Goal: Use online tool/utility: Utilize a website feature to perform a specific function

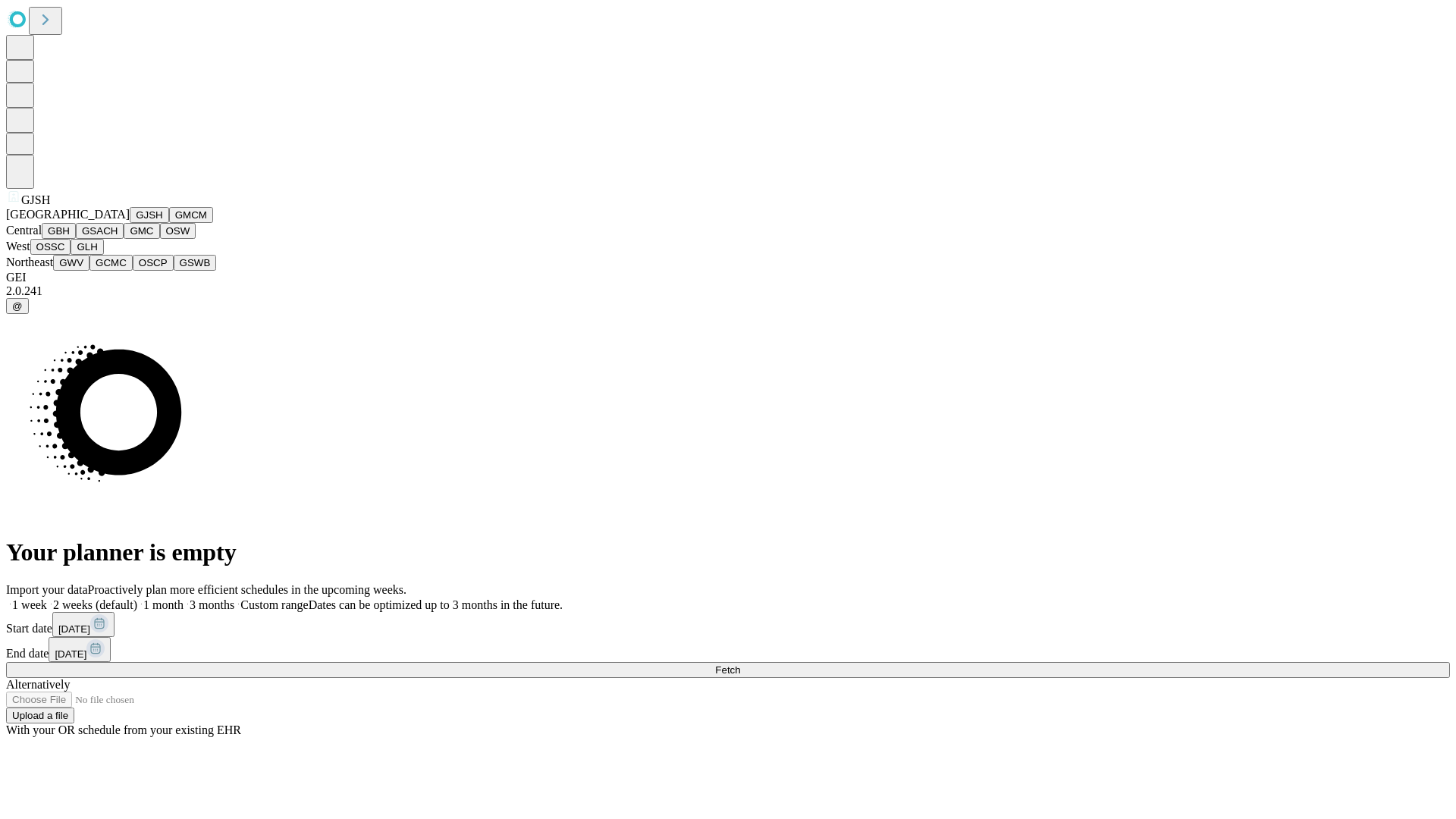
click at [129, 223] on button "GJSH" at bounding box center [149, 214] width 39 height 16
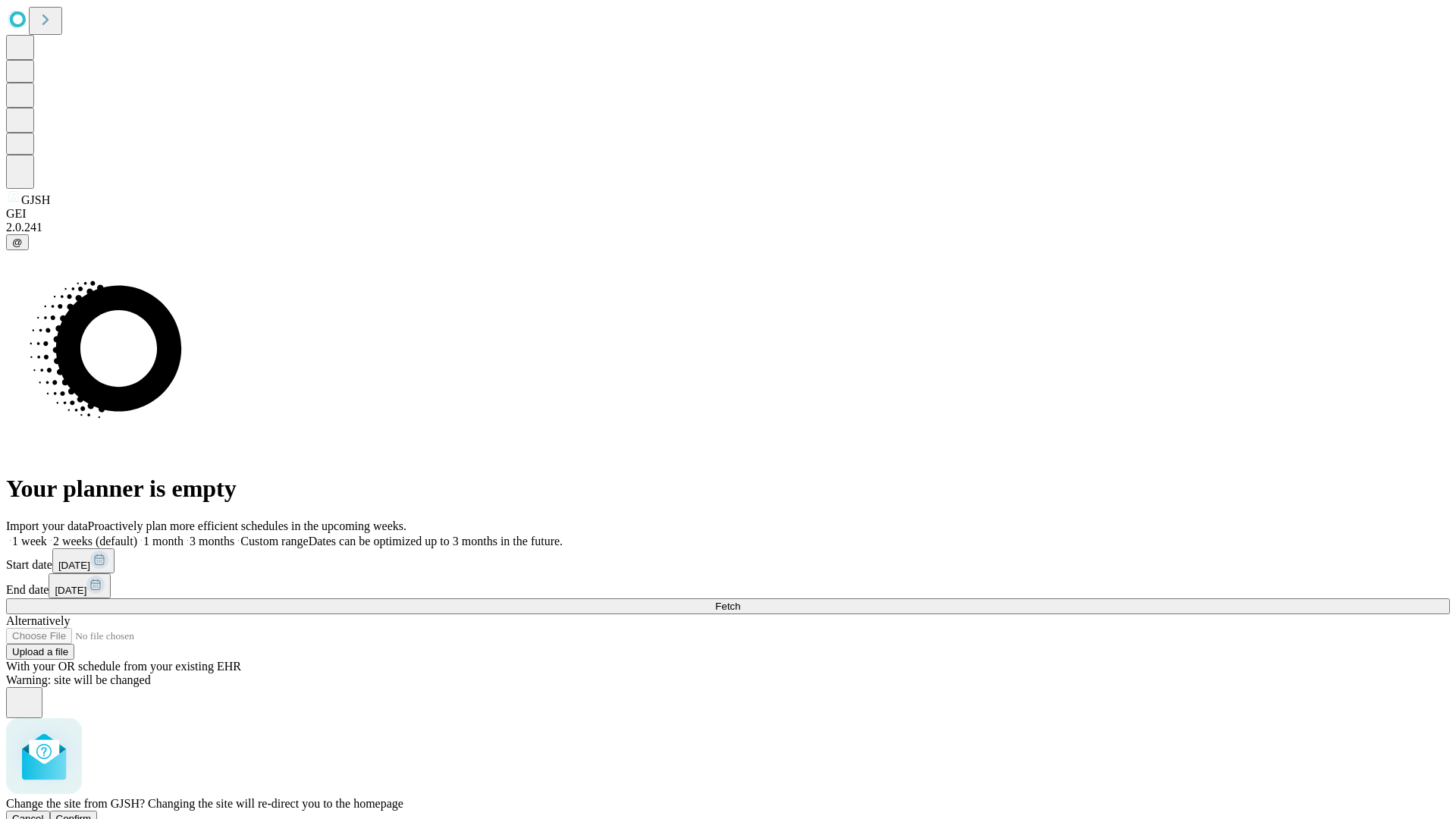
click at [92, 813] on span "Confirm" at bounding box center [74, 818] width 36 height 11
click at [137, 534] on label "2 weeks (default)" at bounding box center [92, 540] width 90 height 13
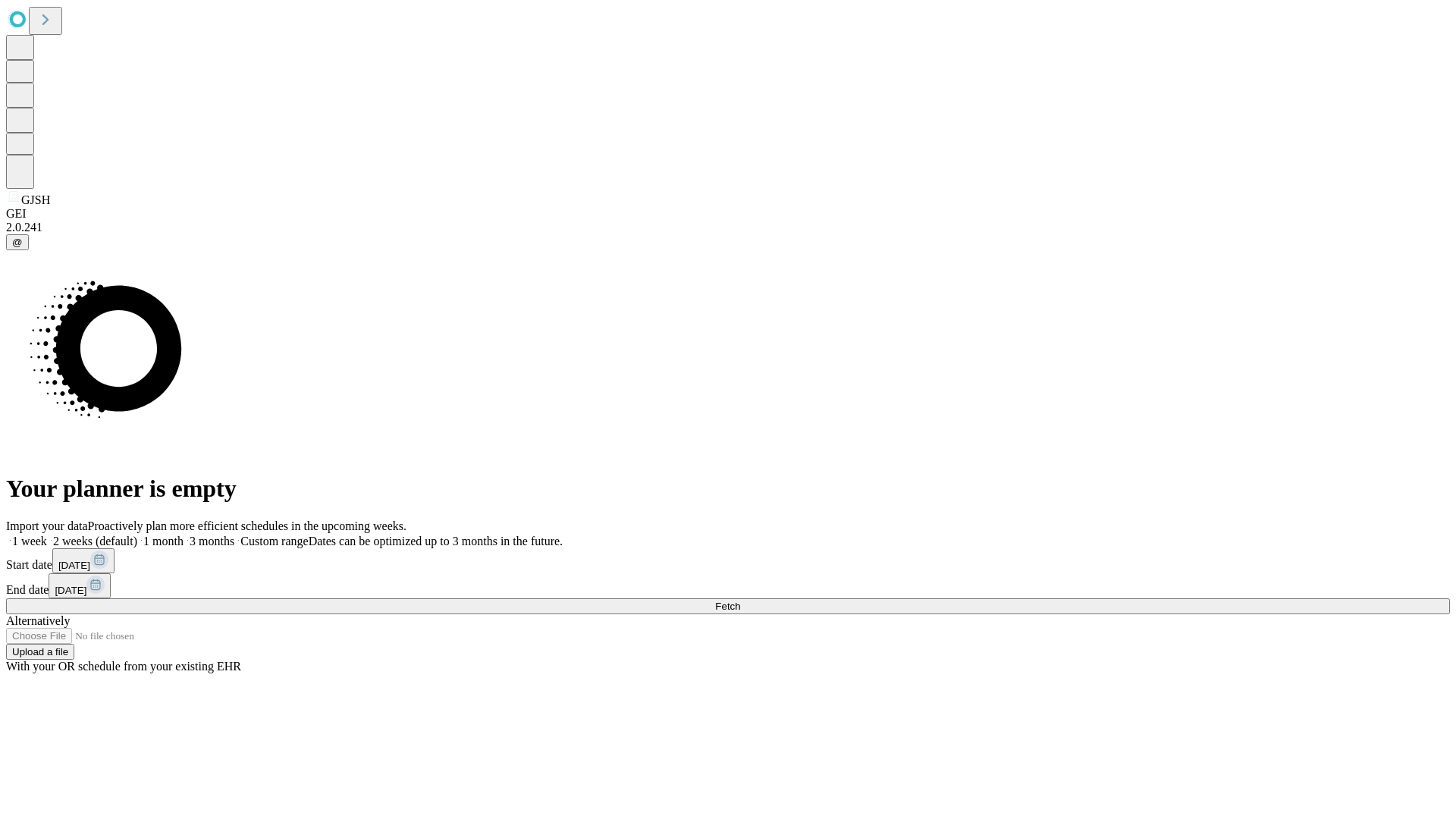
click at [740, 600] on span "Fetch" at bounding box center [727, 605] width 25 height 11
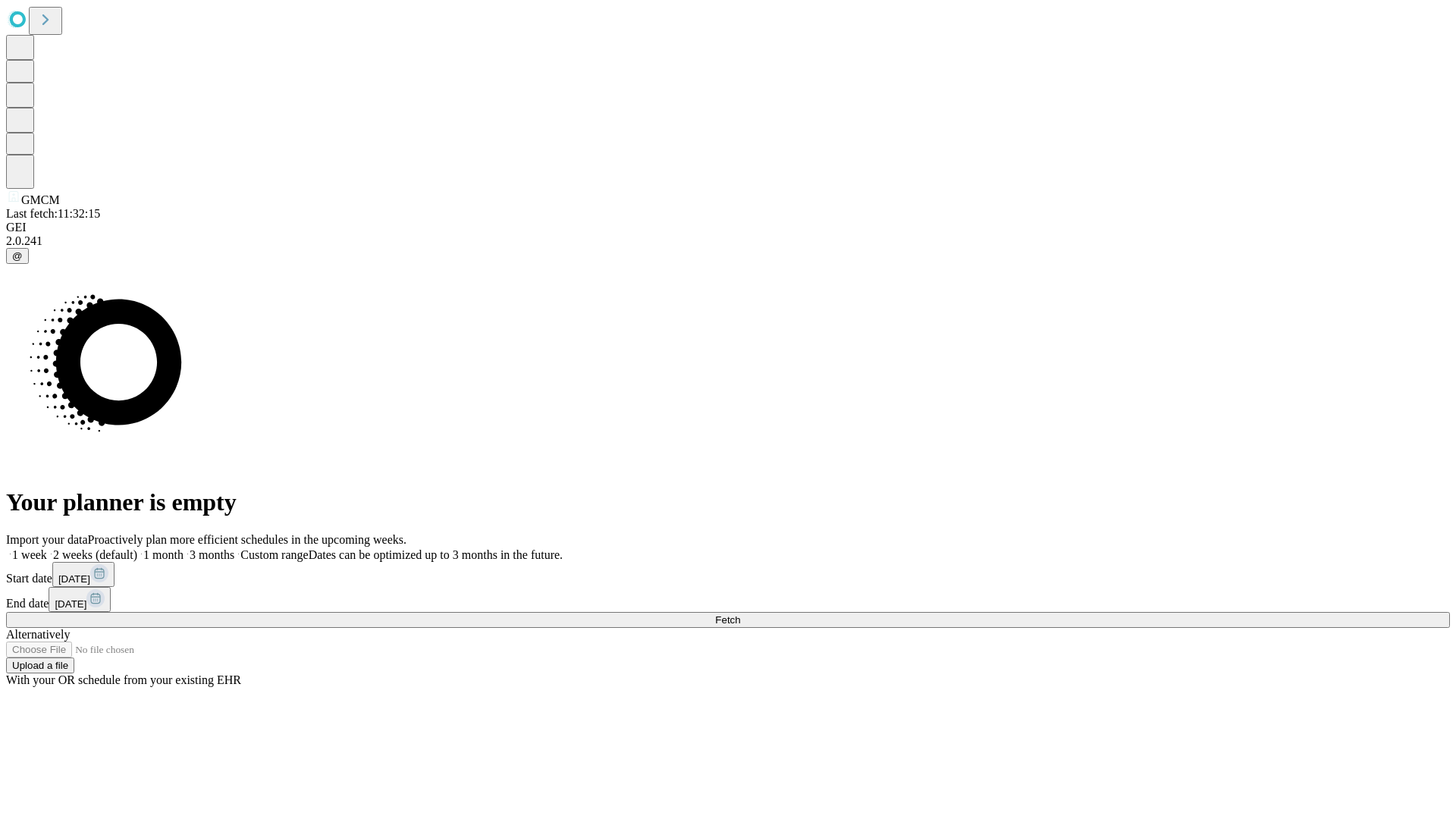
click at [137, 548] on label "2 weeks (default)" at bounding box center [92, 554] width 90 height 13
click at [740, 614] on span "Fetch" at bounding box center [727, 619] width 25 height 11
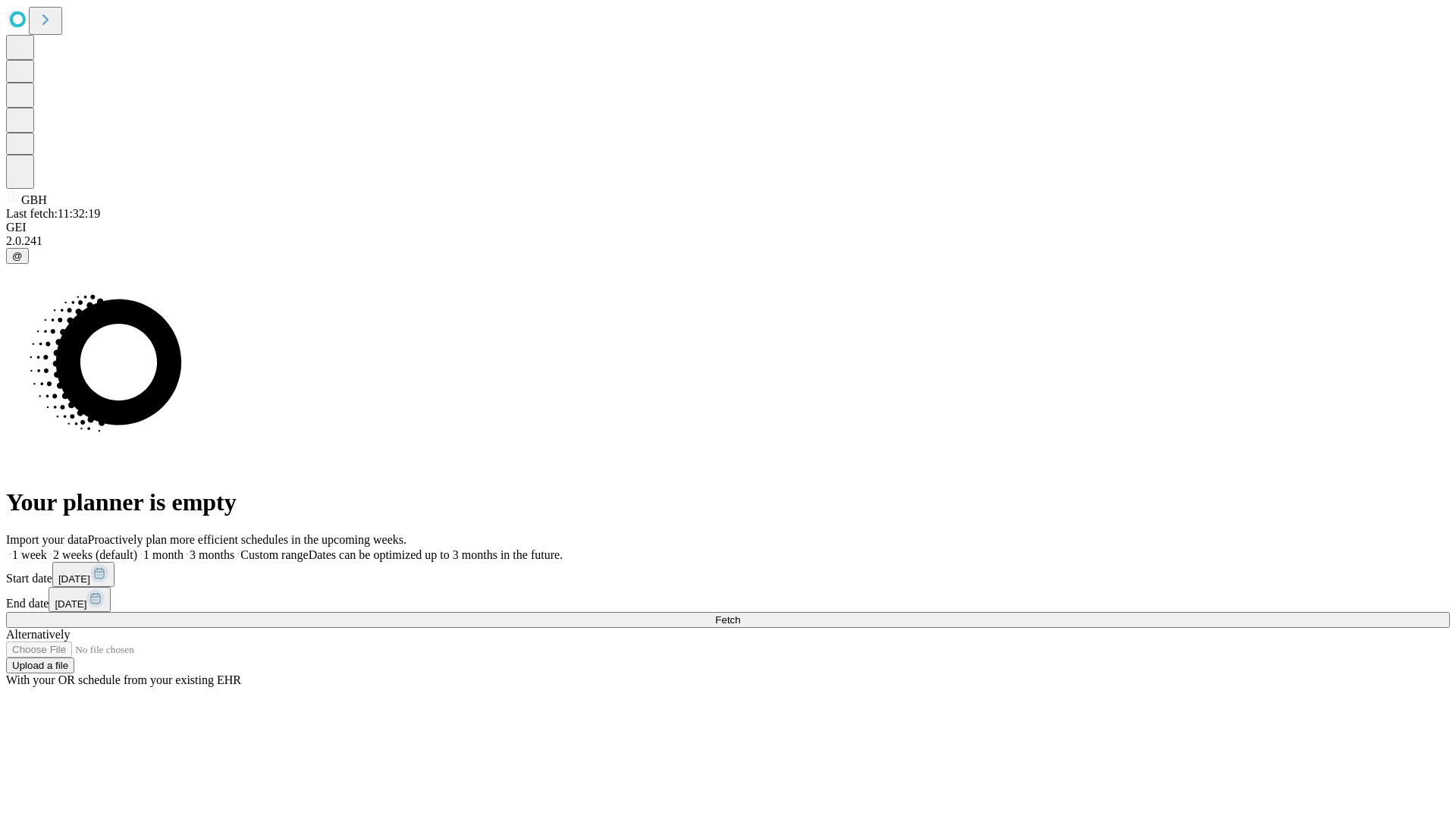
click at [137, 548] on label "2 weeks (default)" at bounding box center [92, 554] width 90 height 13
click at [740, 614] on span "Fetch" at bounding box center [727, 619] width 25 height 11
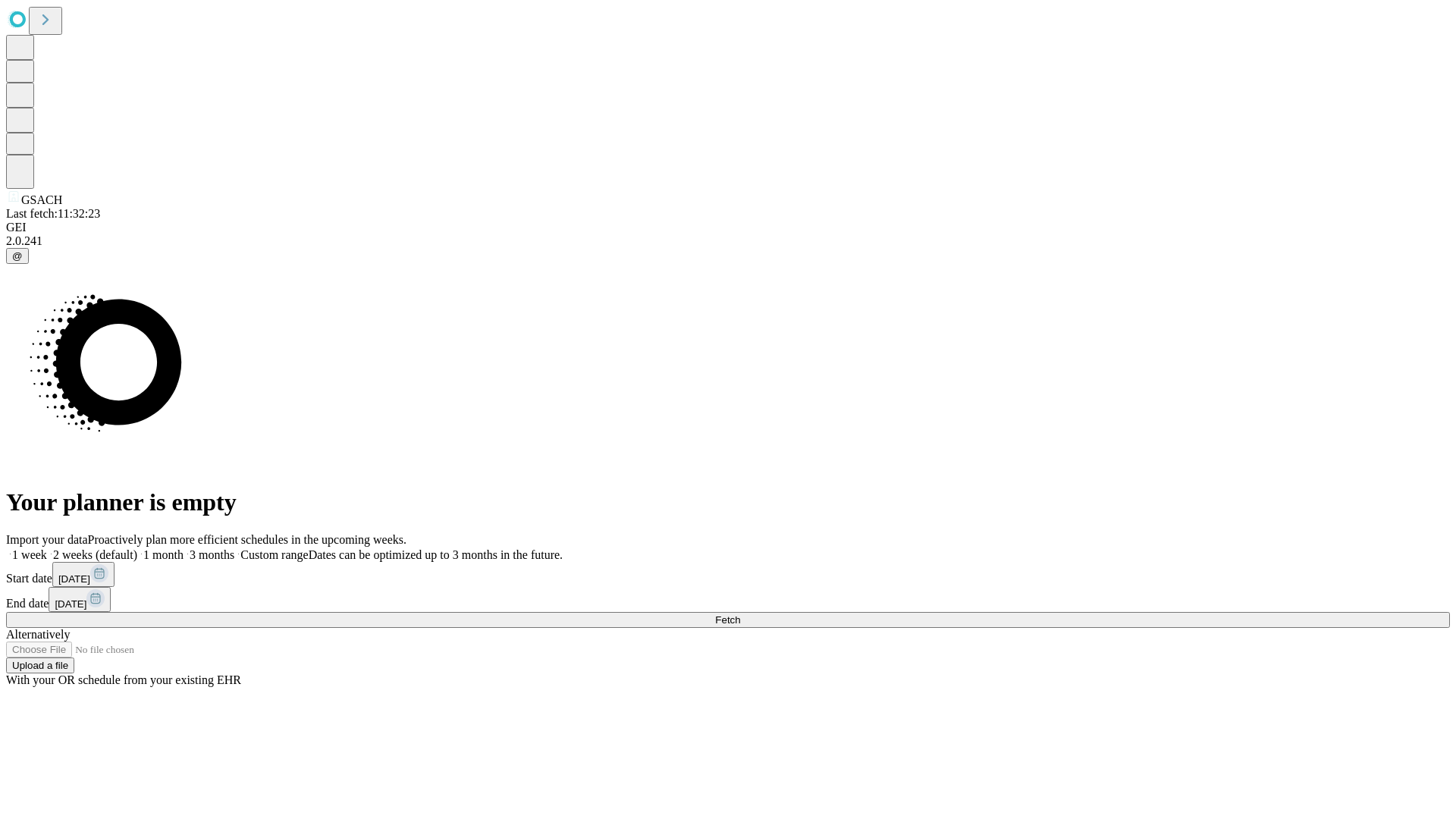
click at [137, 548] on label "2 weeks (default)" at bounding box center [92, 554] width 90 height 13
click at [740, 614] on span "Fetch" at bounding box center [727, 619] width 25 height 11
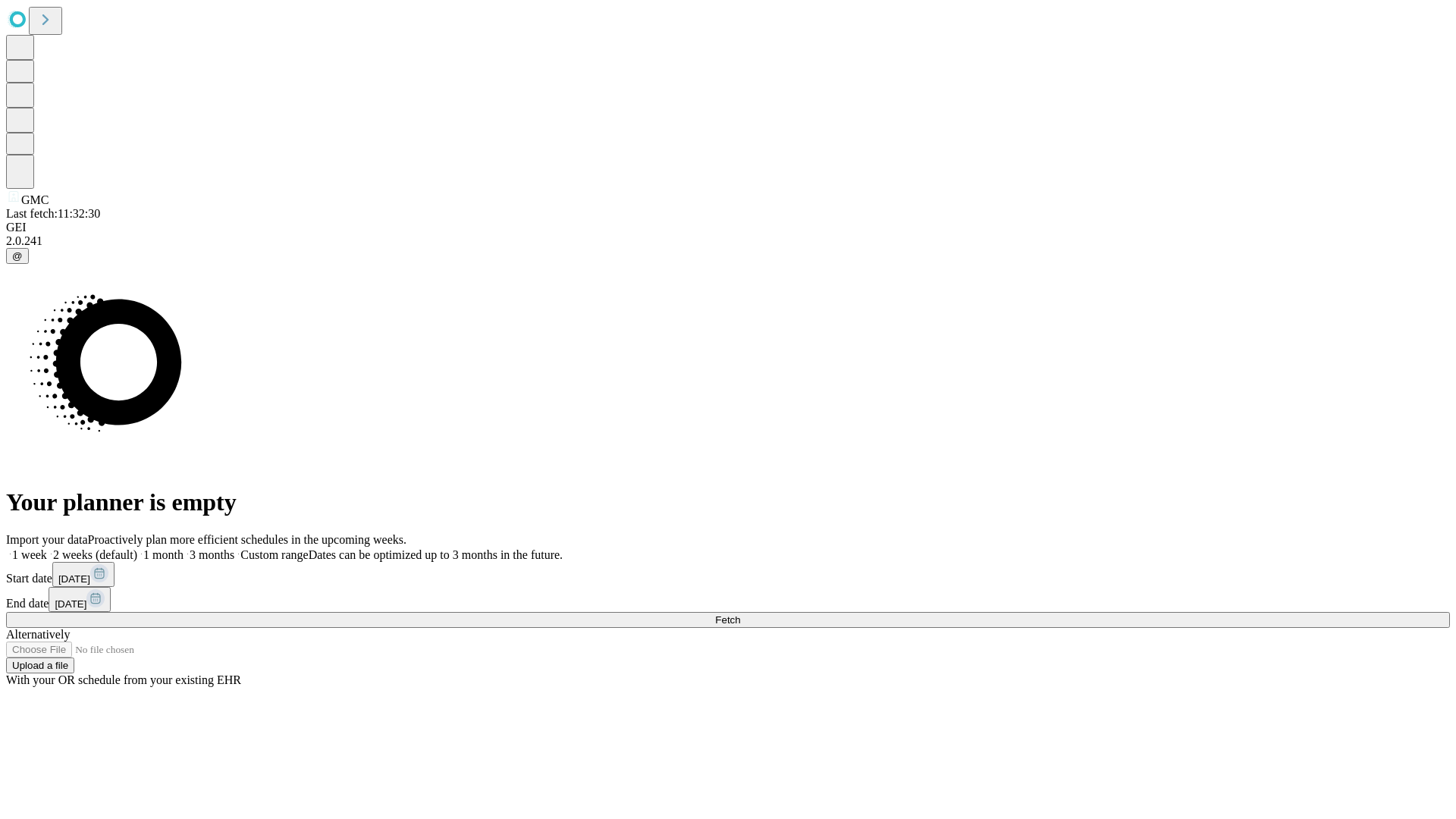
click at [137, 548] on label "2 weeks (default)" at bounding box center [92, 554] width 90 height 13
click at [740, 614] on span "Fetch" at bounding box center [727, 619] width 25 height 11
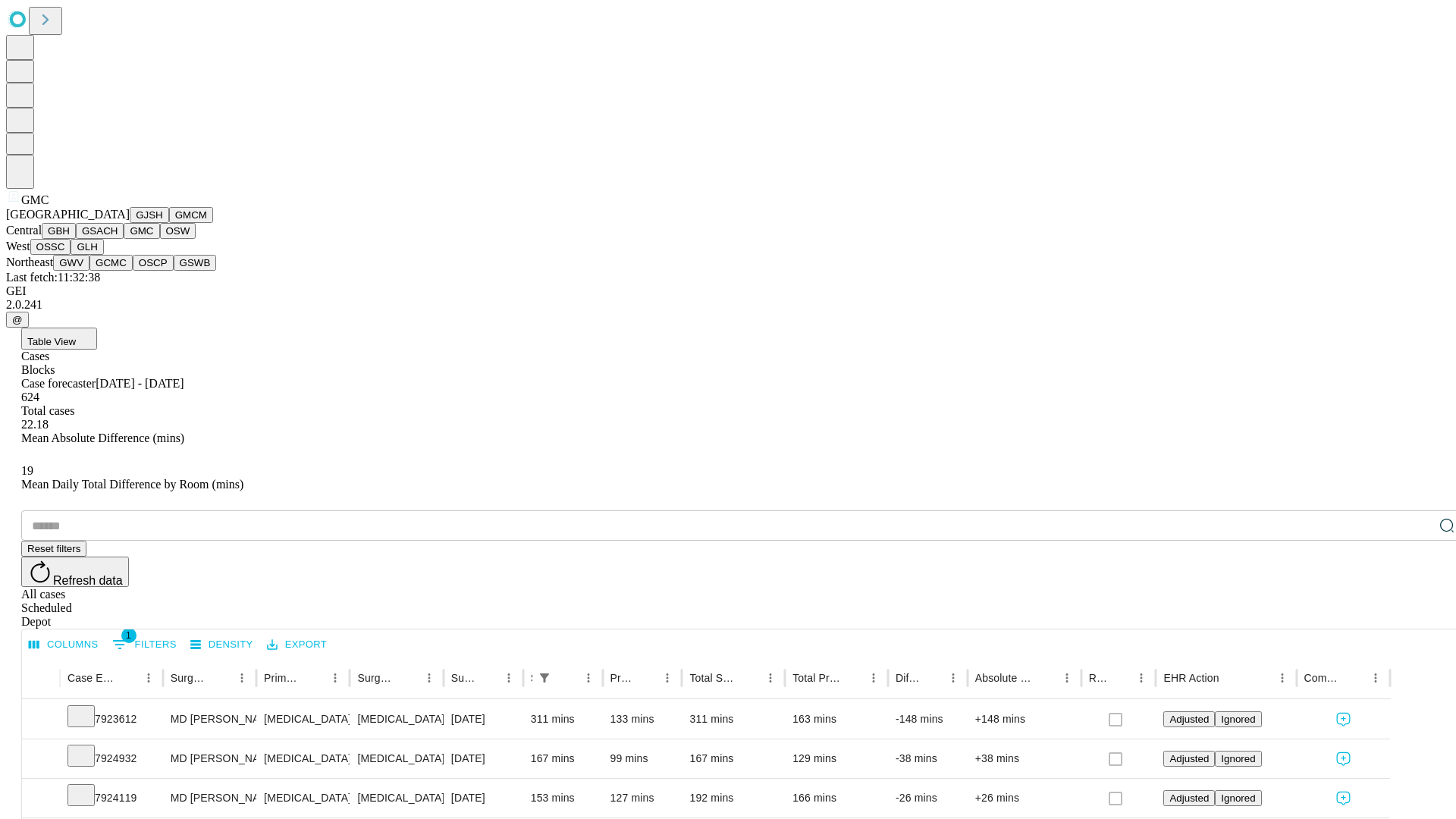
click at [160, 239] on button "OSW" at bounding box center [178, 231] width 36 height 16
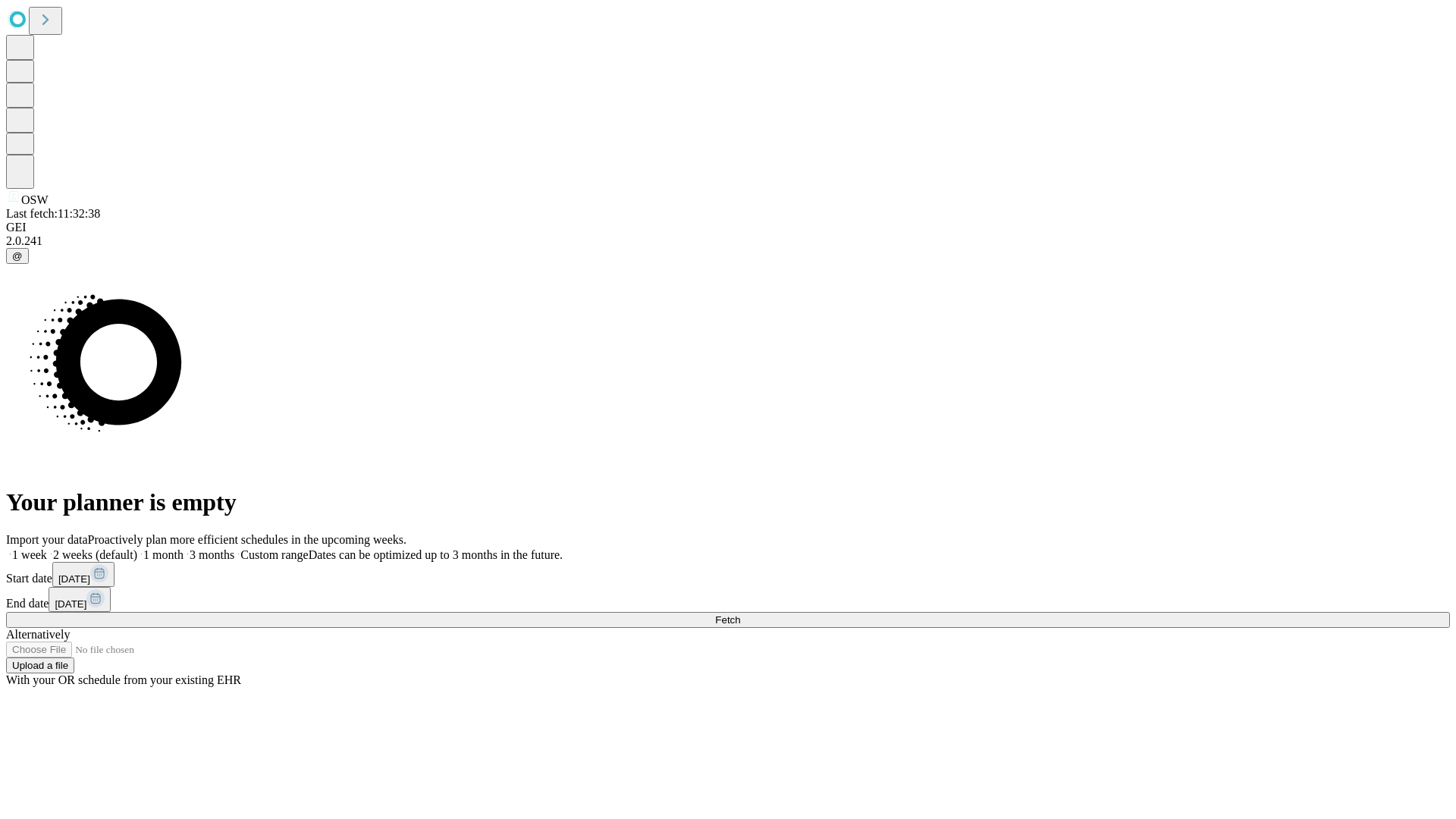
click at [137, 548] on label "2 weeks (default)" at bounding box center [92, 554] width 90 height 13
click at [740, 614] on span "Fetch" at bounding box center [727, 619] width 25 height 11
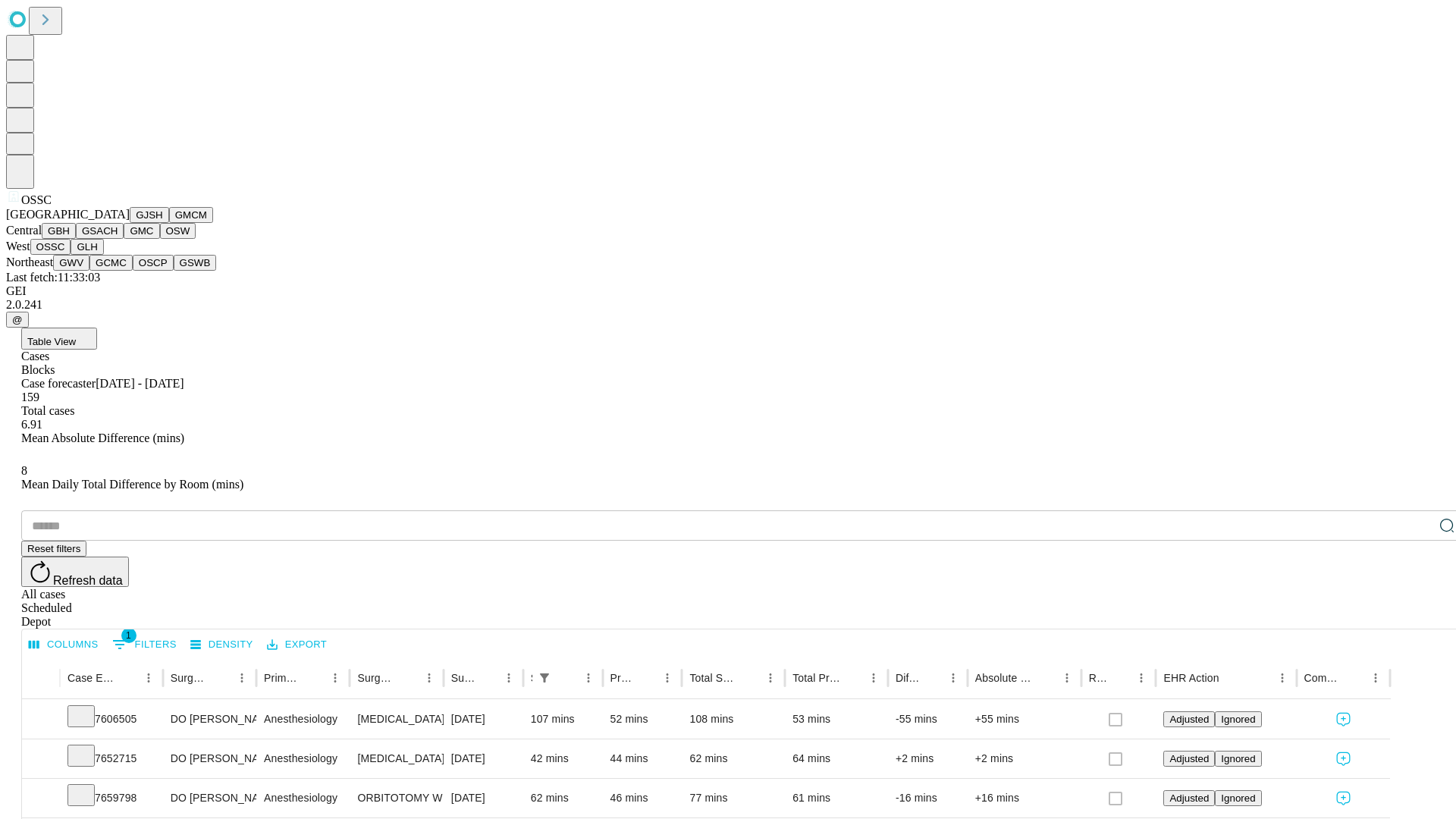
click at [103, 255] on button "GLH" at bounding box center [87, 247] width 33 height 16
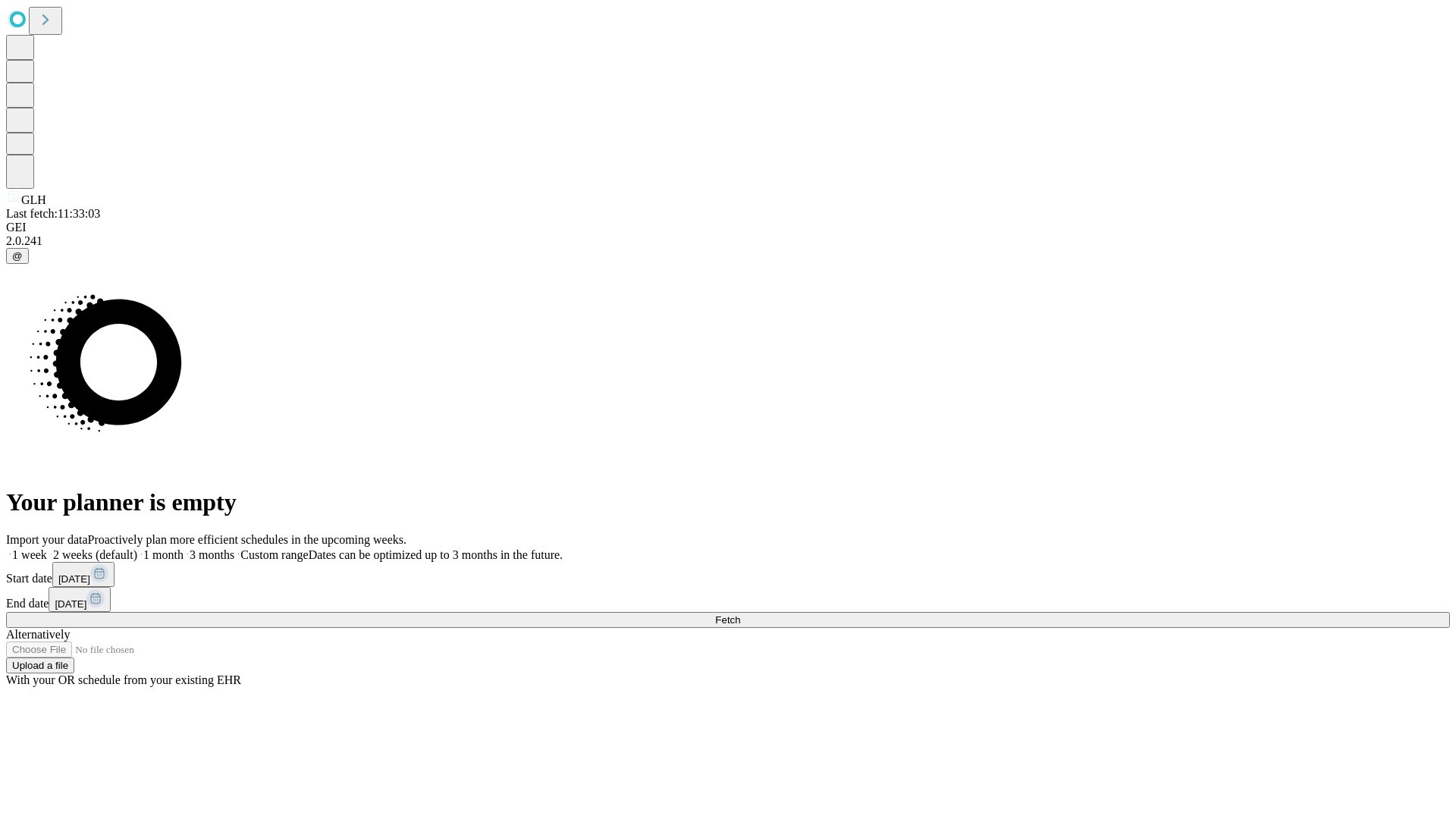
click at [137, 548] on label "2 weeks (default)" at bounding box center [92, 554] width 90 height 13
click at [740, 614] on span "Fetch" at bounding box center [727, 619] width 25 height 11
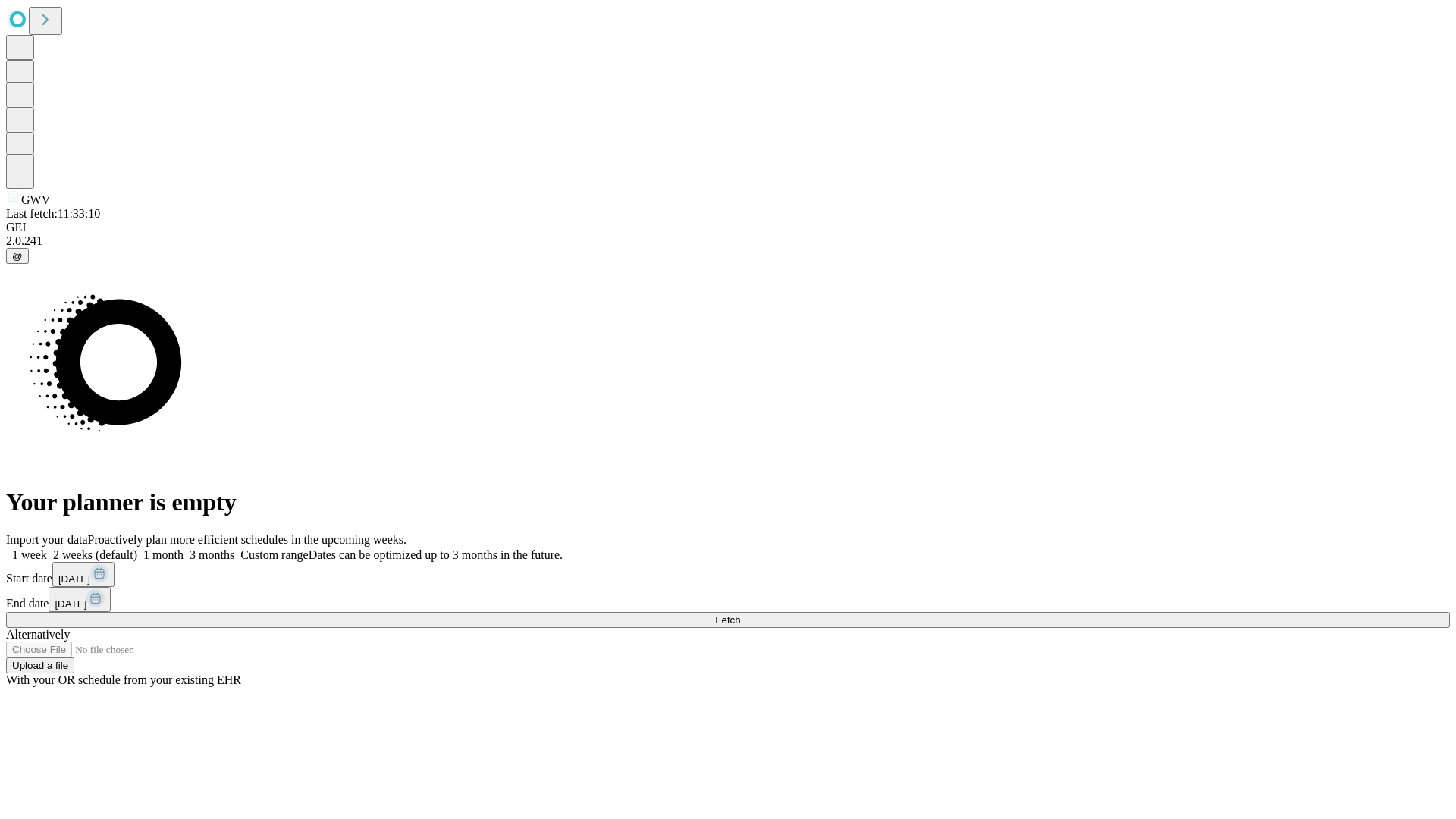
click at [137, 548] on label "2 weeks (default)" at bounding box center [92, 554] width 90 height 13
click at [740, 614] on span "Fetch" at bounding box center [727, 619] width 25 height 11
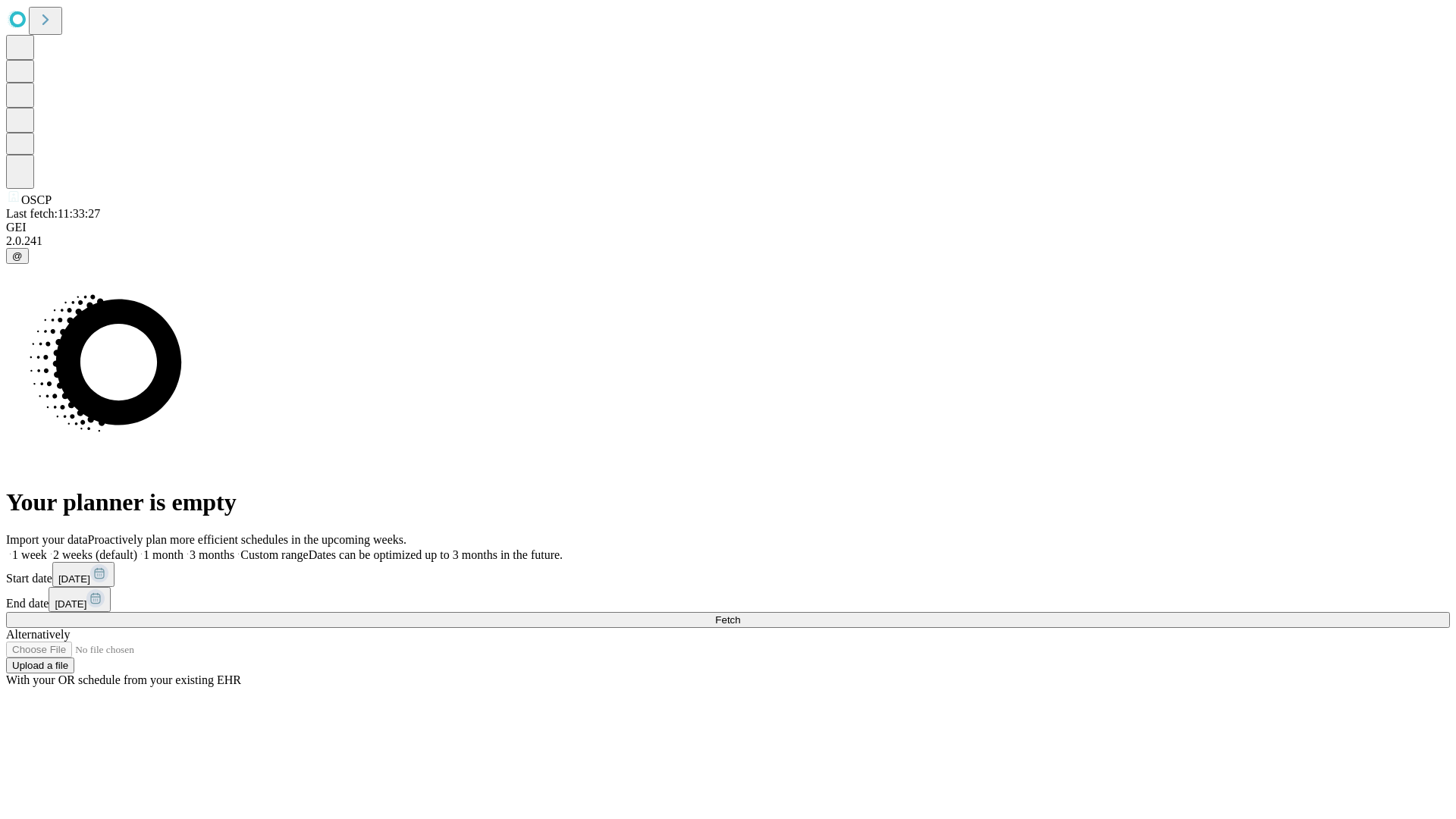
click at [137, 548] on label "2 weeks (default)" at bounding box center [92, 554] width 90 height 13
click at [740, 614] on span "Fetch" at bounding box center [727, 619] width 25 height 11
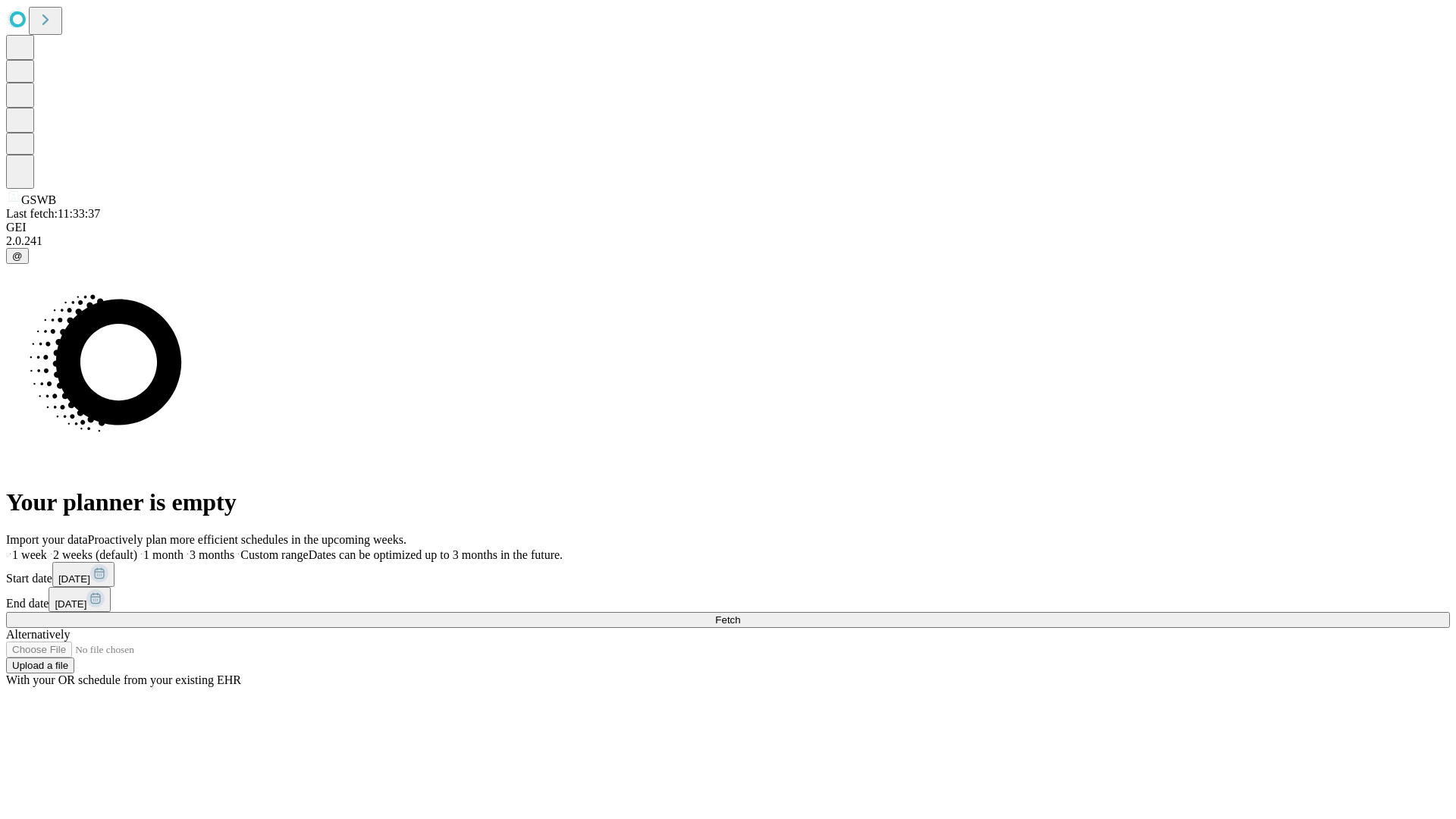
click at [137, 548] on label "2 weeks (default)" at bounding box center [92, 554] width 90 height 13
click at [740, 614] on span "Fetch" at bounding box center [727, 619] width 25 height 11
